Goal: Task Accomplishment & Management: Manage account settings

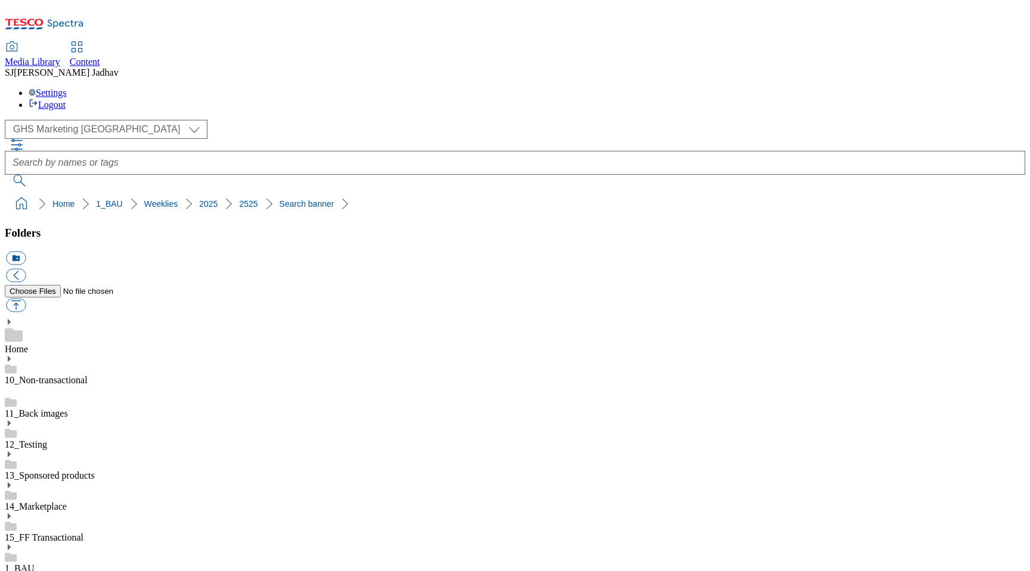
scroll to position [7, 0]
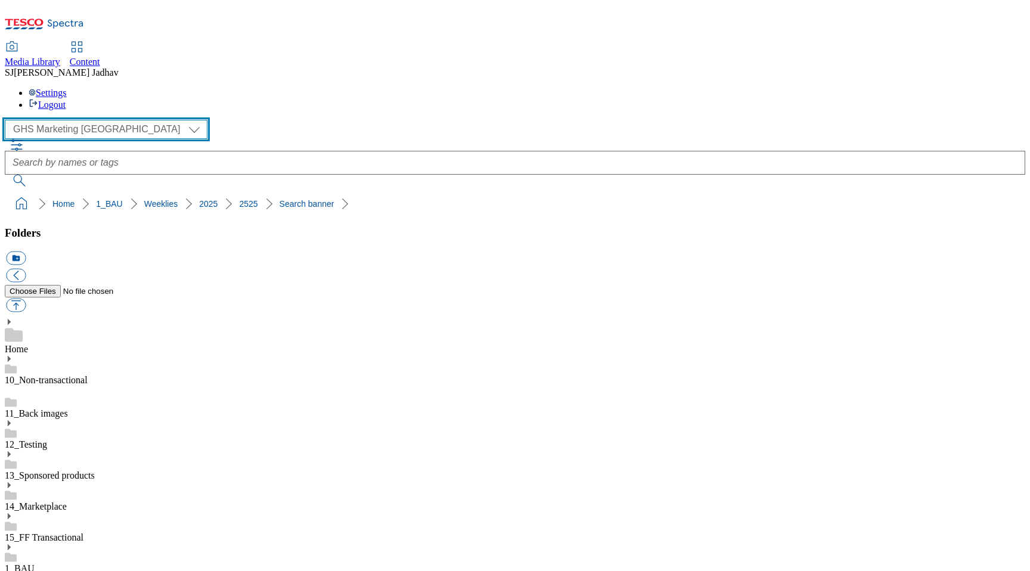
click at [101, 120] on select "Clubcard Boost UK Clubcard Marketing Dotcom UK Emails GHS Marketing UK GHS ROI …" at bounding box center [106, 129] width 203 height 19
click at [98, 120] on select "Clubcard Boost UK Clubcard Marketing Dotcom UK Emails GHS Marketing UK GHS ROI …" at bounding box center [106, 129] width 203 height 19
select select "flare-ghs-mktg"
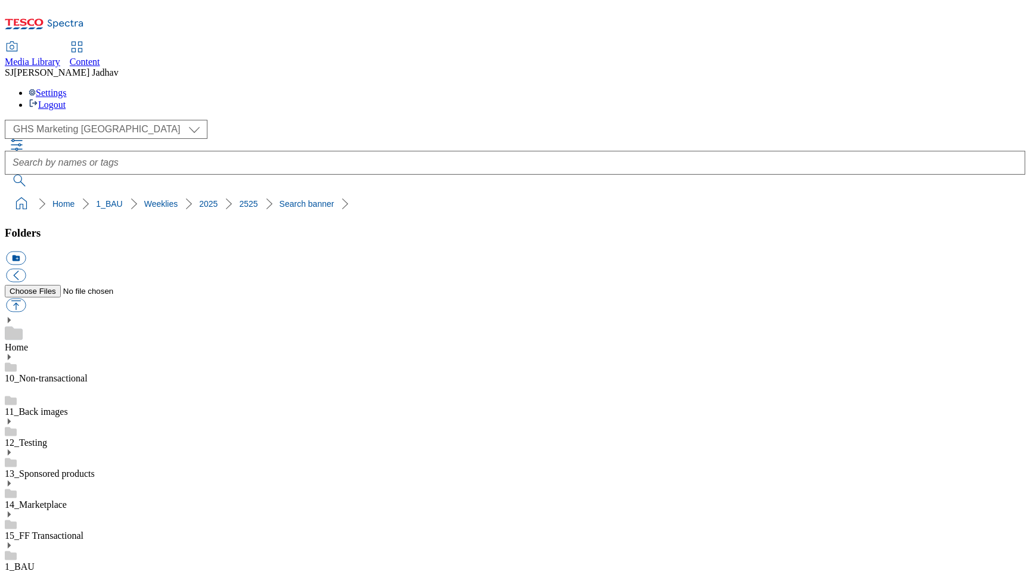
click at [100, 57] on div "Content" at bounding box center [85, 62] width 30 height 11
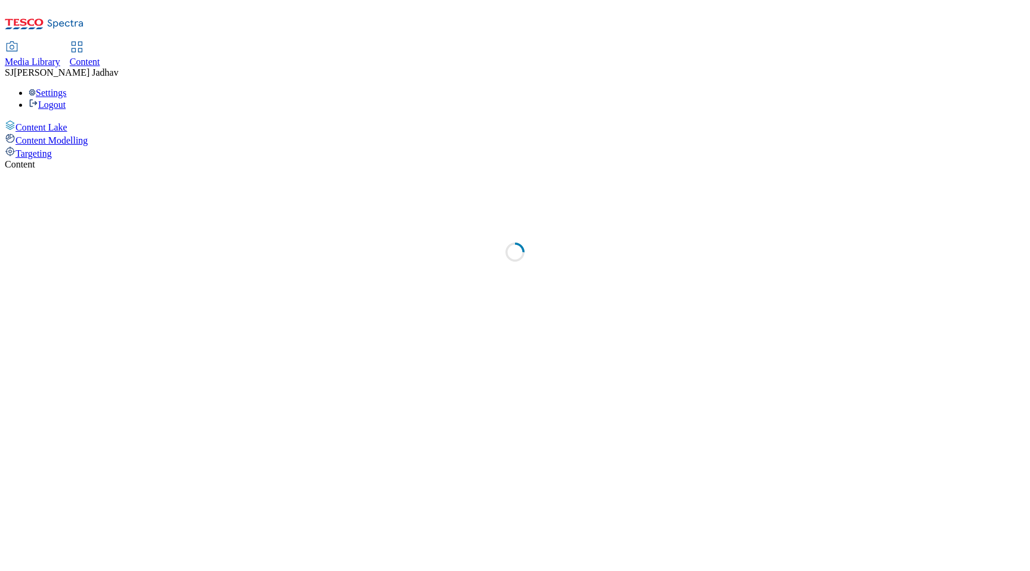
select select "ghs-uk"
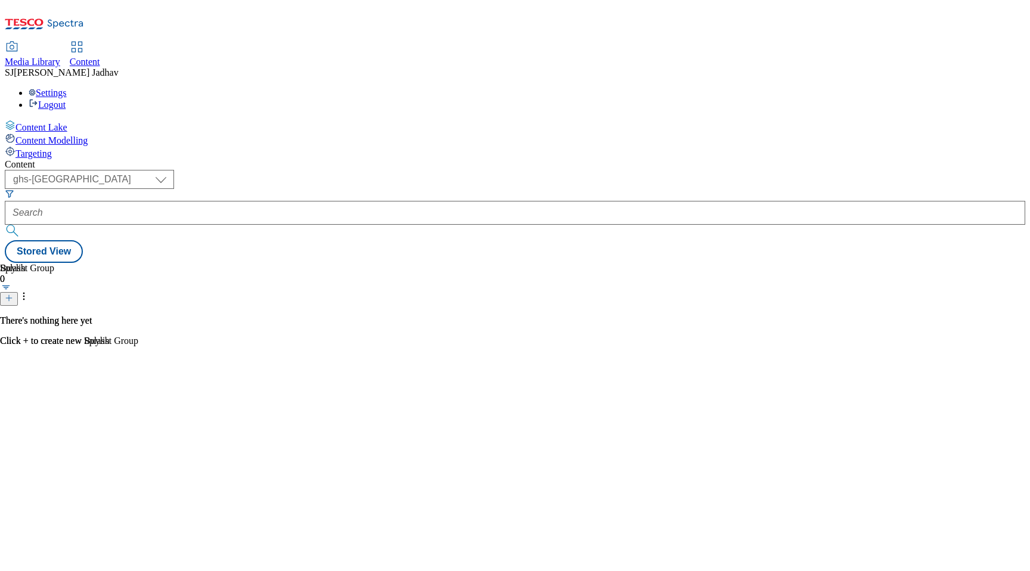
click at [236, 42] on div "Media Library Content" at bounding box center [515, 54] width 1020 height 25
click at [92, 146] on div "Targeting" at bounding box center [515, 152] width 1020 height 13
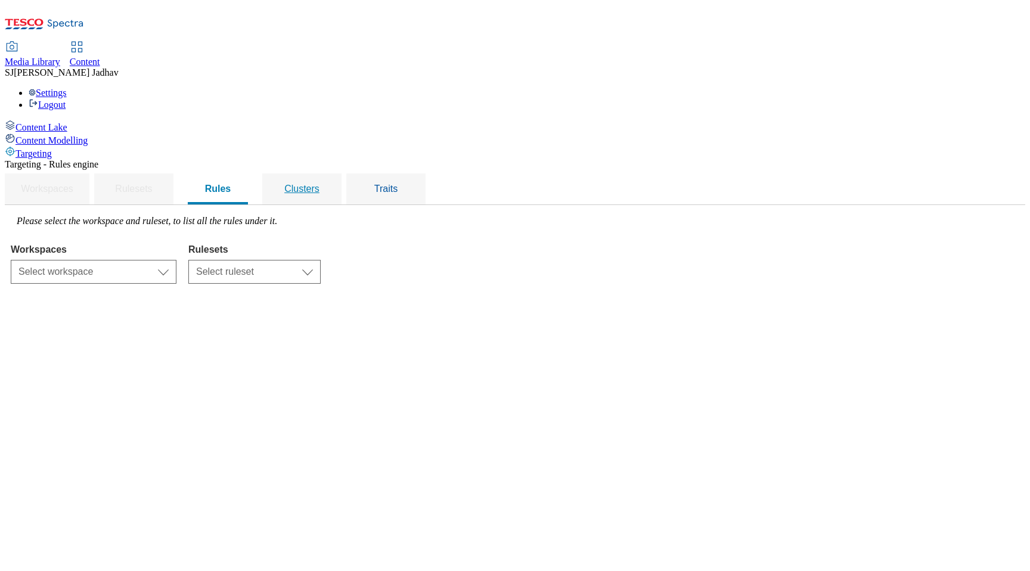
click at [319, 184] on span "Clusters" at bounding box center [301, 189] width 35 height 10
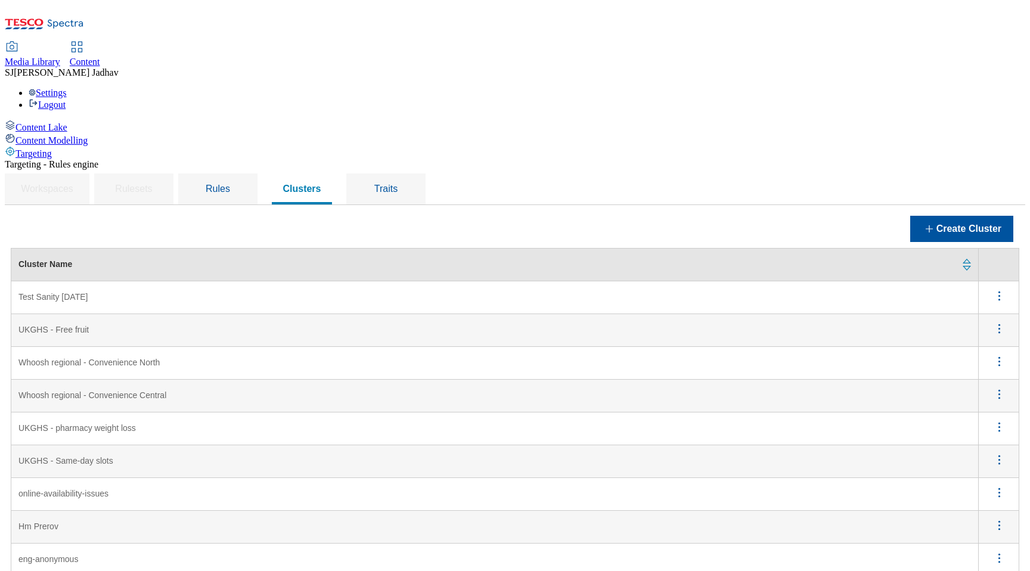
click at [387, 347] on North "Whoosh regional - Convenience North" at bounding box center [494, 363] width 967 height 33
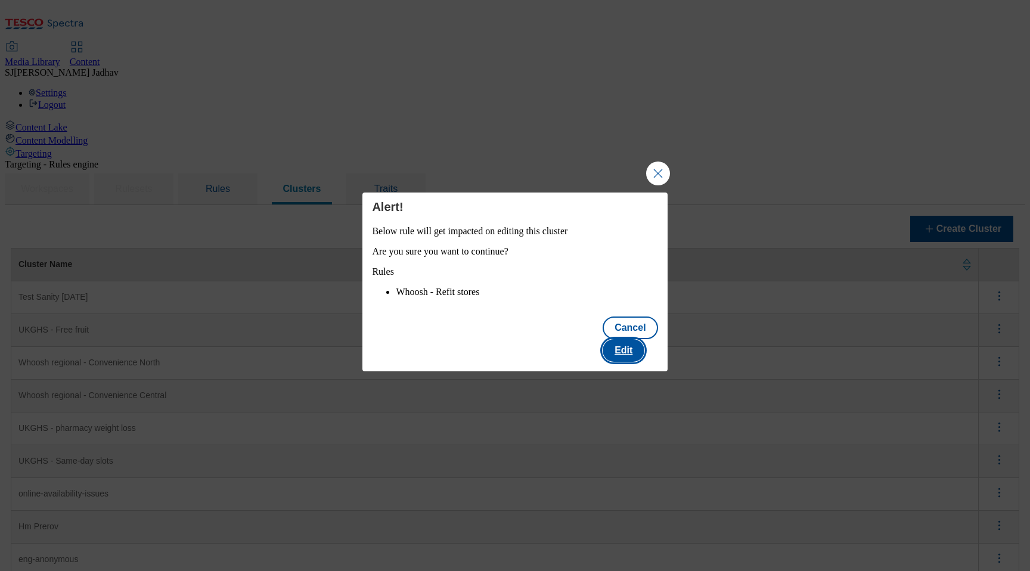
click at [630, 355] on button "Edit" at bounding box center [624, 350] width 42 height 23
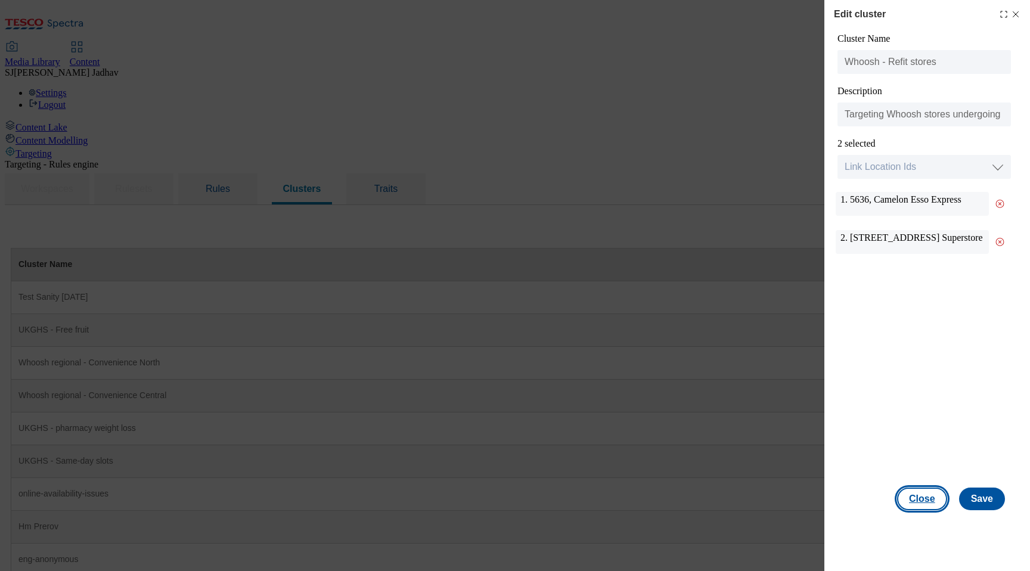
click at [936, 495] on button "Close" at bounding box center [922, 499] width 50 height 23
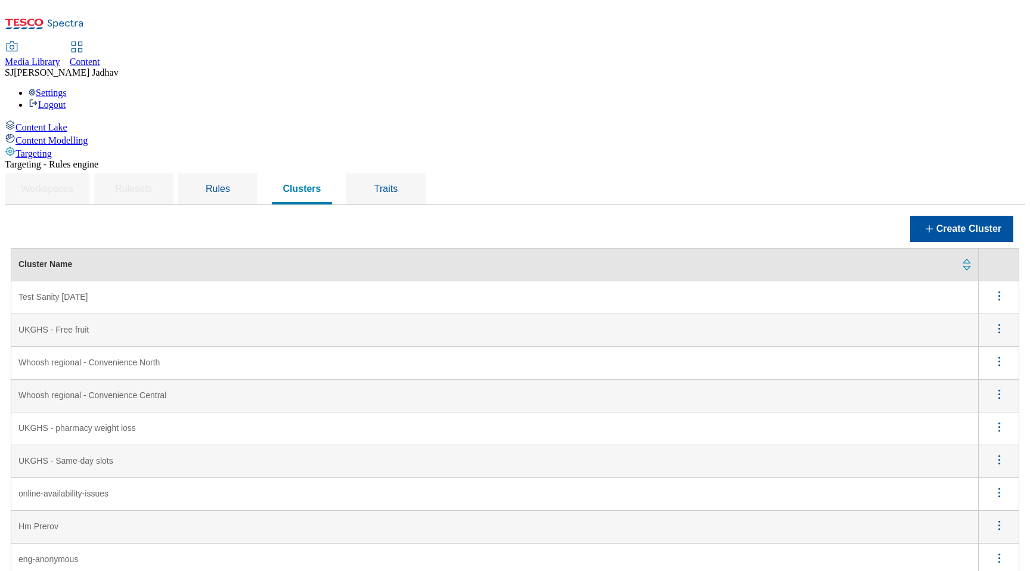
scroll to position [102, 0]
